Goal: Find specific page/section: Find specific page/section

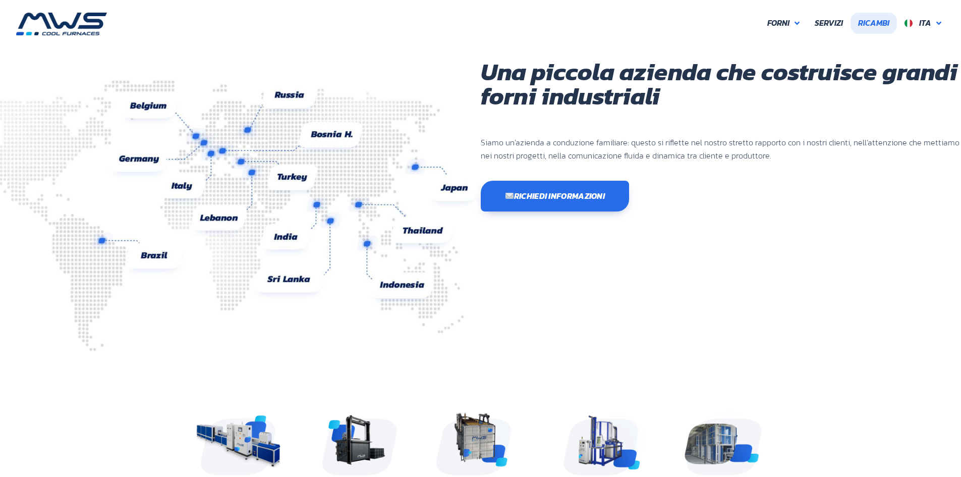
click at [864, 23] on span "Ricambi" at bounding box center [873, 23] width 31 height 13
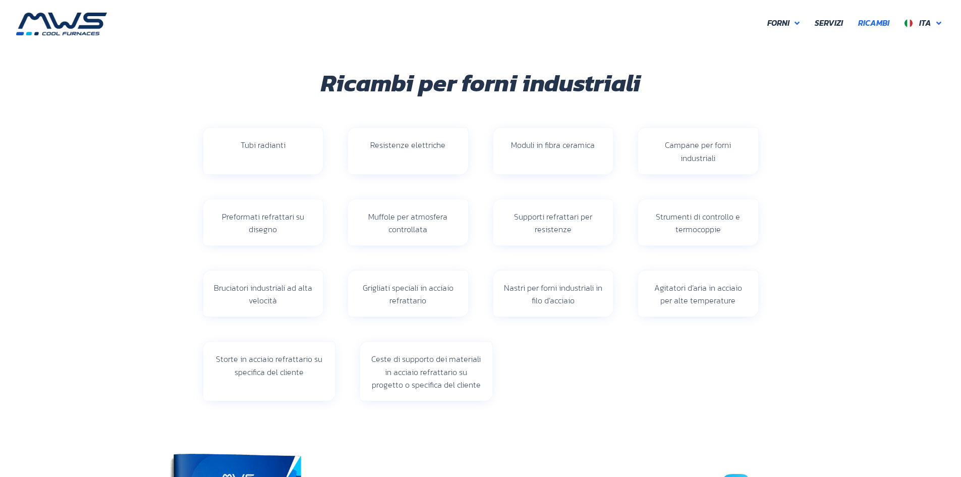
click at [376, 154] on div "Resistenze elettriche" at bounding box center [408, 151] width 120 height 46
click at [395, 147] on span "Resistenze elettriche" at bounding box center [407, 145] width 75 height 12
click at [615, 121] on div "Tubi radianti Resistenze elettriche Moduli in fibra ceramica [GEOGRAPHIC_DATA] …" at bounding box center [481, 150] width 580 height 71
